Goal: Task Accomplishment & Management: Complete application form

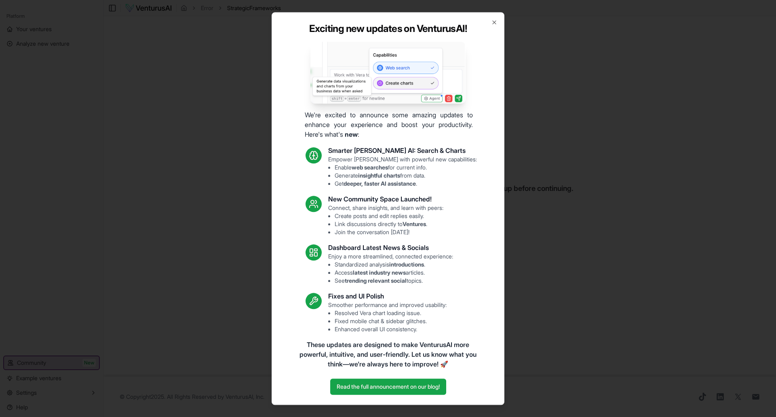
click at [490, 20] on div "Exciting new updates on VenturusAI! We're excited to announce some amazing upda…" at bounding box center [388, 208] width 233 height 392
click at [495, 20] on icon "button" at bounding box center [494, 22] width 6 height 6
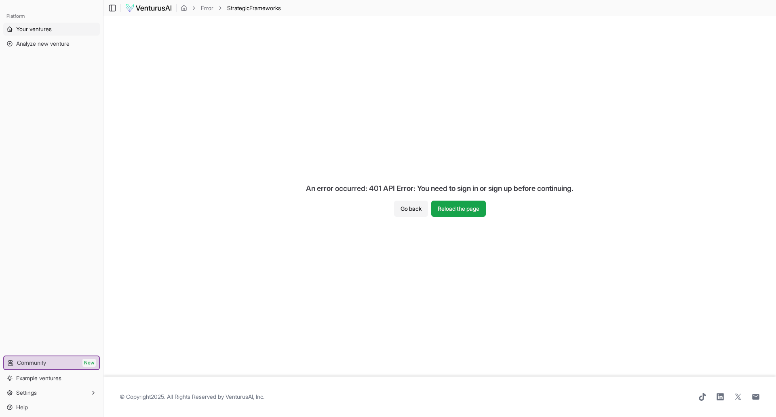
click at [30, 27] on span "Your ventures" at bounding box center [34, 29] width 36 height 8
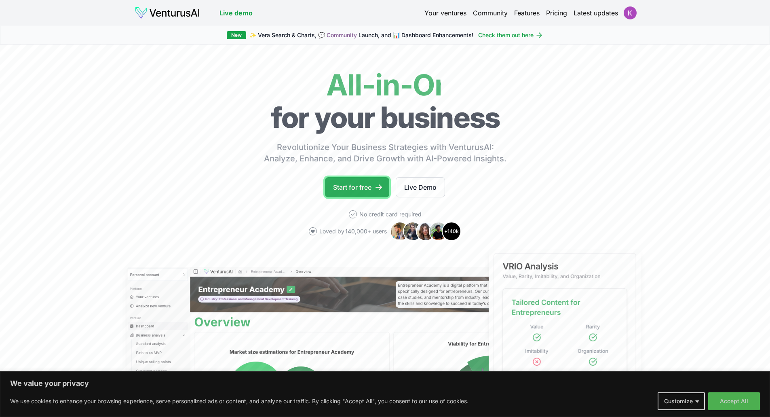
click at [351, 184] on link "Start for free" at bounding box center [357, 187] width 64 height 20
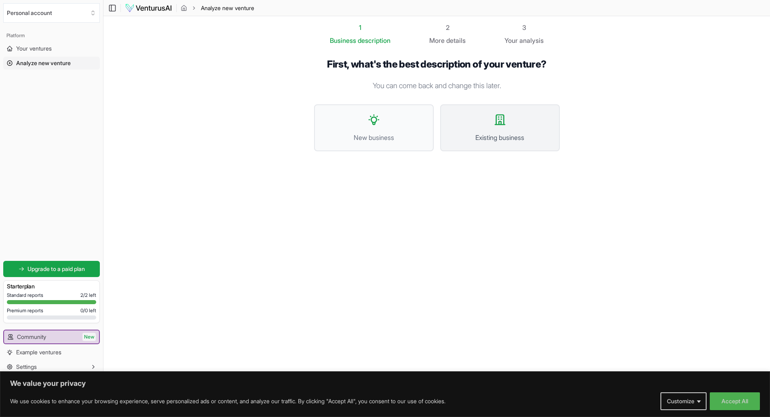
click at [497, 126] on icon at bounding box center [499, 119] width 13 height 13
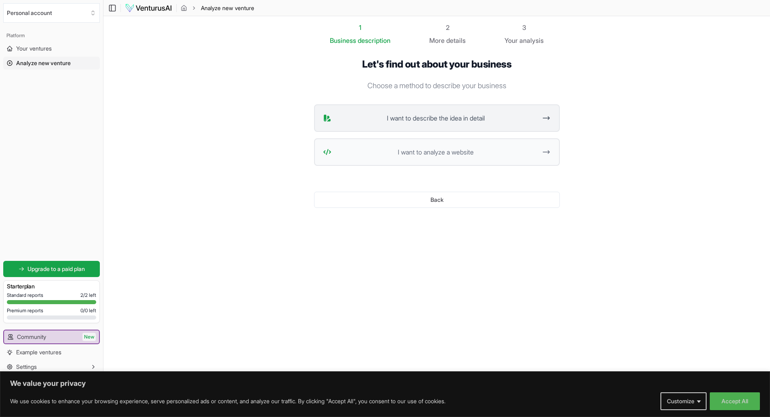
click at [431, 116] on span "I want to describe the idea in detail" at bounding box center [436, 118] width 202 height 10
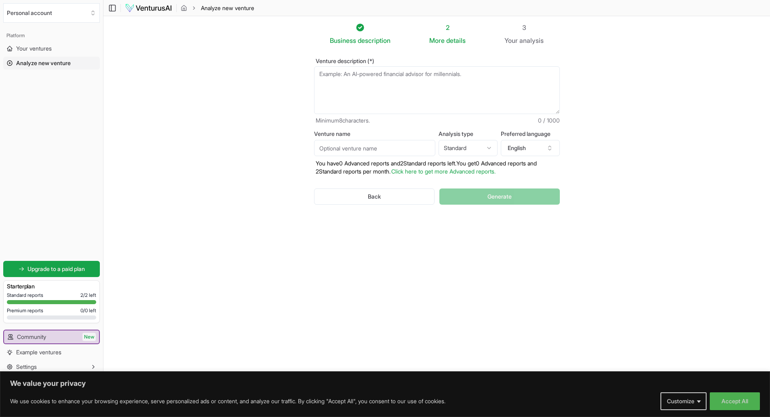
click at [388, 81] on textarea "Venture description (*)" at bounding box center [437, 90] width 246 height 48
click at [418, 76] on textarea "Venture description (*)" at bounding box center [437, 90] width 246 height 48
click at [547, 150] on icon "button" at bounding box center [549, 148] width 6 height 6
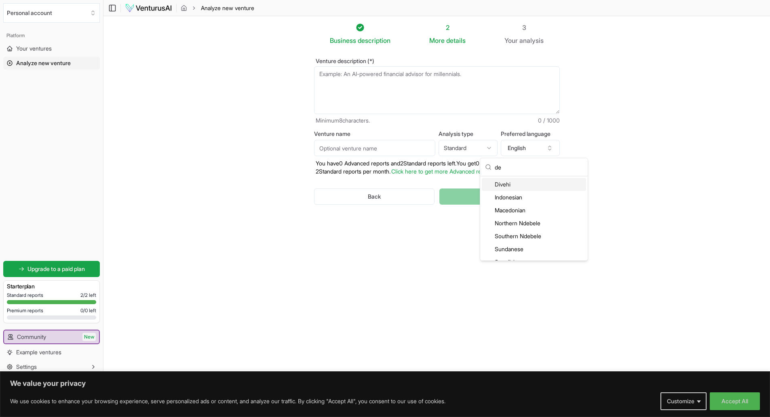
type input "d"
type input "ger"
click at [532, 185] on div "German" at bounding box center [534, 184] width 104 height 13
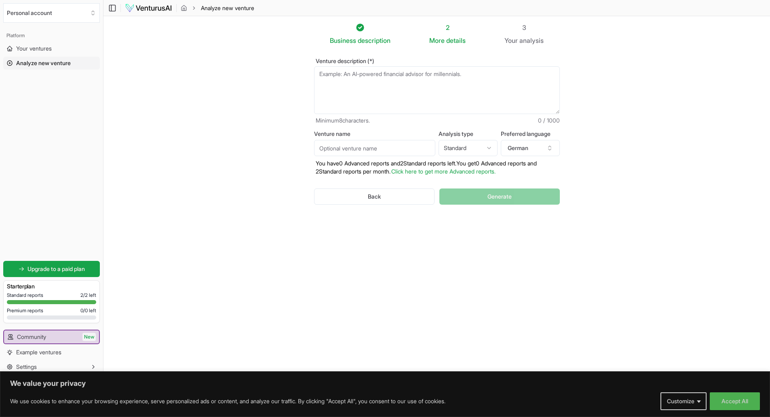
click at [338, 80] on textarea "Venture description (*)" at bounding box center [437, 90] width 246 height 48
click at [379, 84] on textarea "Venture description (*)" at bounding box center [437, 90] width 246 height 48
paste textarea "Geschäftsidee – Erste Skizze (Ich-Form) Ich betreibe das Kosmetikstudio Kleine …"
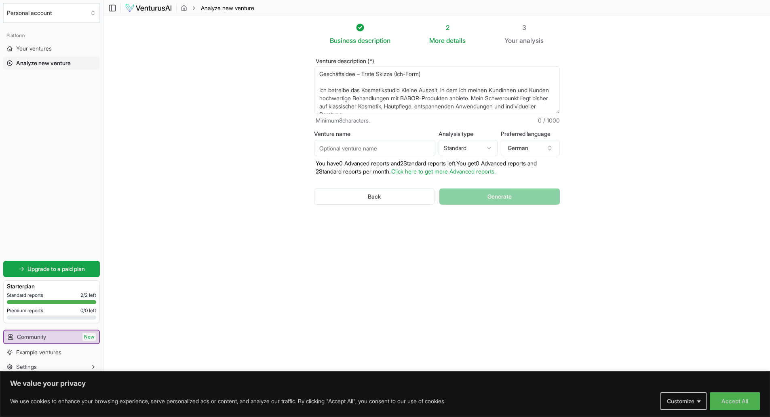
scroll to position [101, 0]
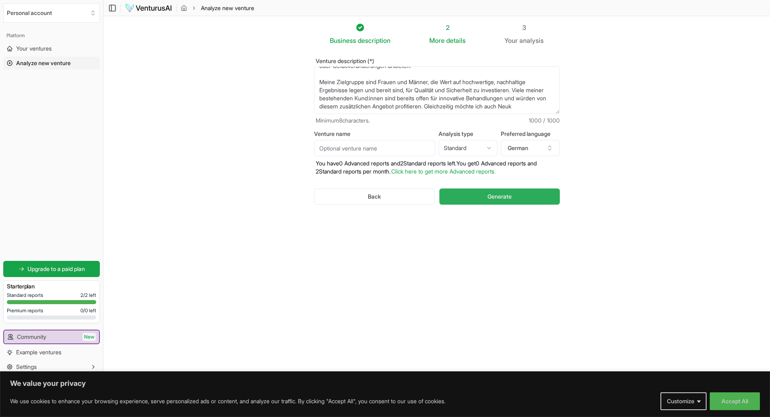
type textarea "Geschäftsidee – Erste Skizze (Ich-Form) Ich betreibe das Kosmetikstudio Kleine …"
click at [526, 196] on button "Generate" at bounding box center [499, 196] width 120 height 16
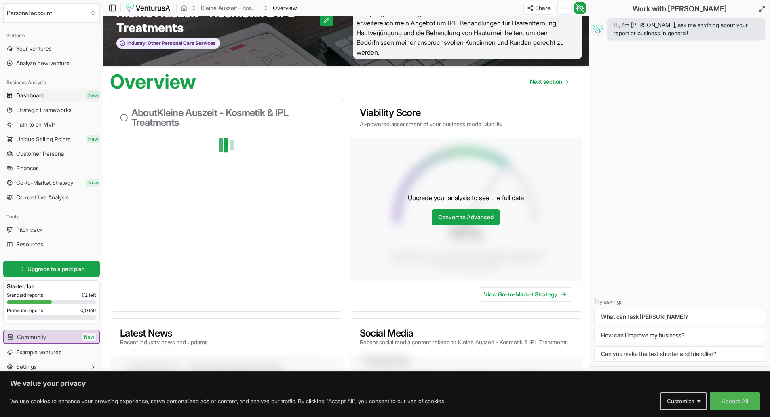
scroll to position [40, 0]
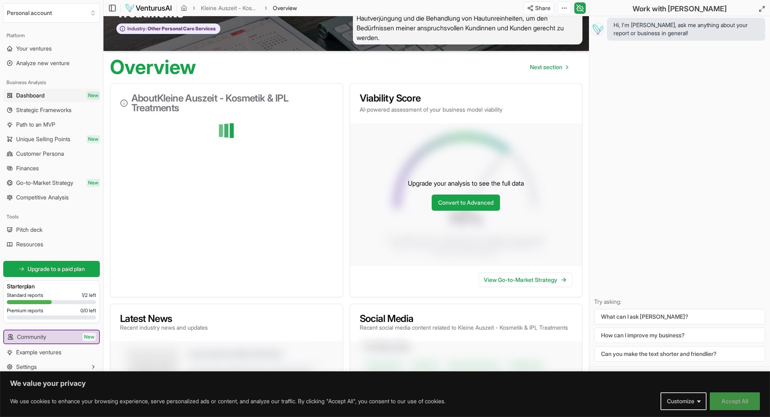
click at [735, 401] on button "Accept All" at bounding box center [735, 401] width 50 height 18
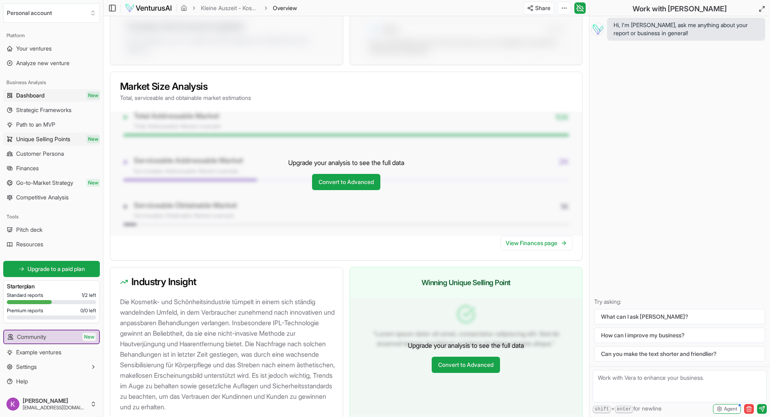
scroll to position [555, 0]
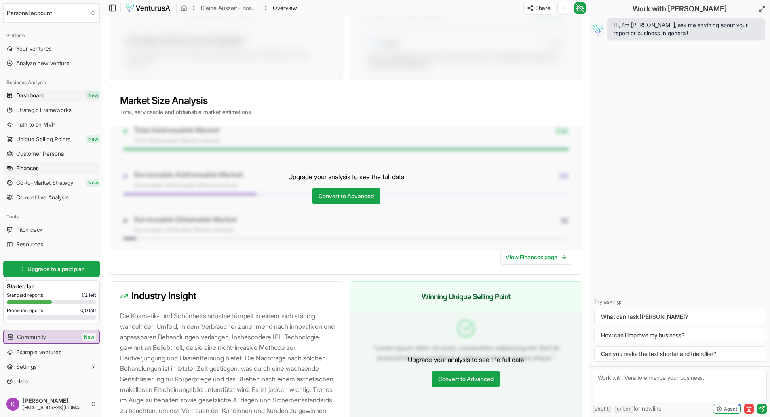
click at [32, 168] on span "Finances" at bounding box center [27, 168] width 23 height 8
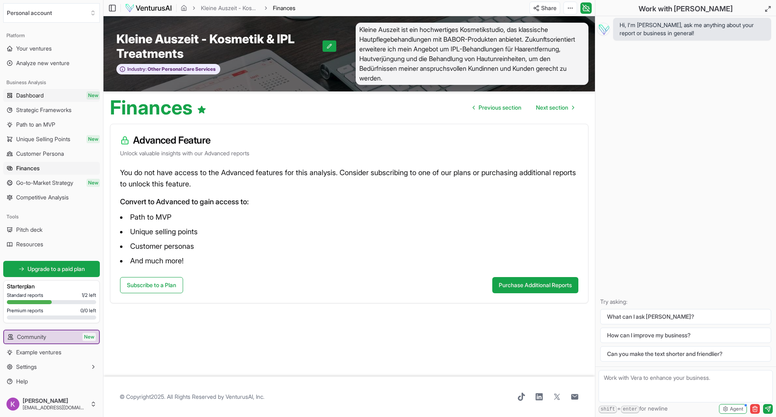
click at [38, 94] on span "Dashboard" at bounding box center [29, 95] width 27 height 8
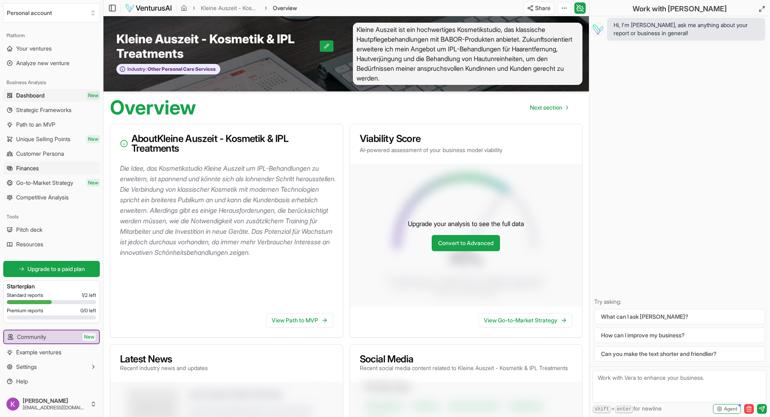
click at [15, 171] on link "Finances" at bounding box center [51, 168] width 97 height 13
